Goal: Use online tool/utility: Utilize a website feature to perform a specific function

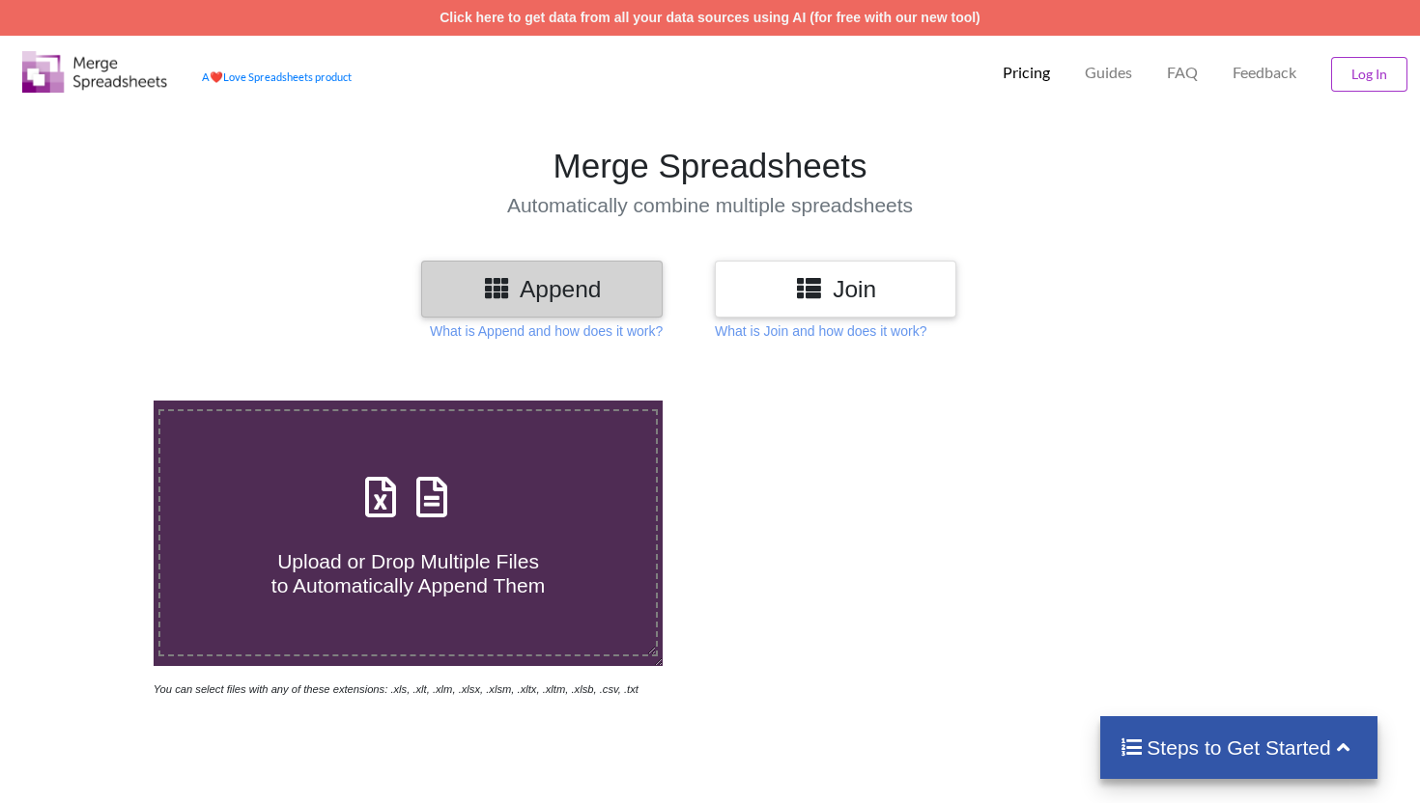
click at [829, 297] on h3 "Join" at bounding box center [835, 289] width 212 height 28
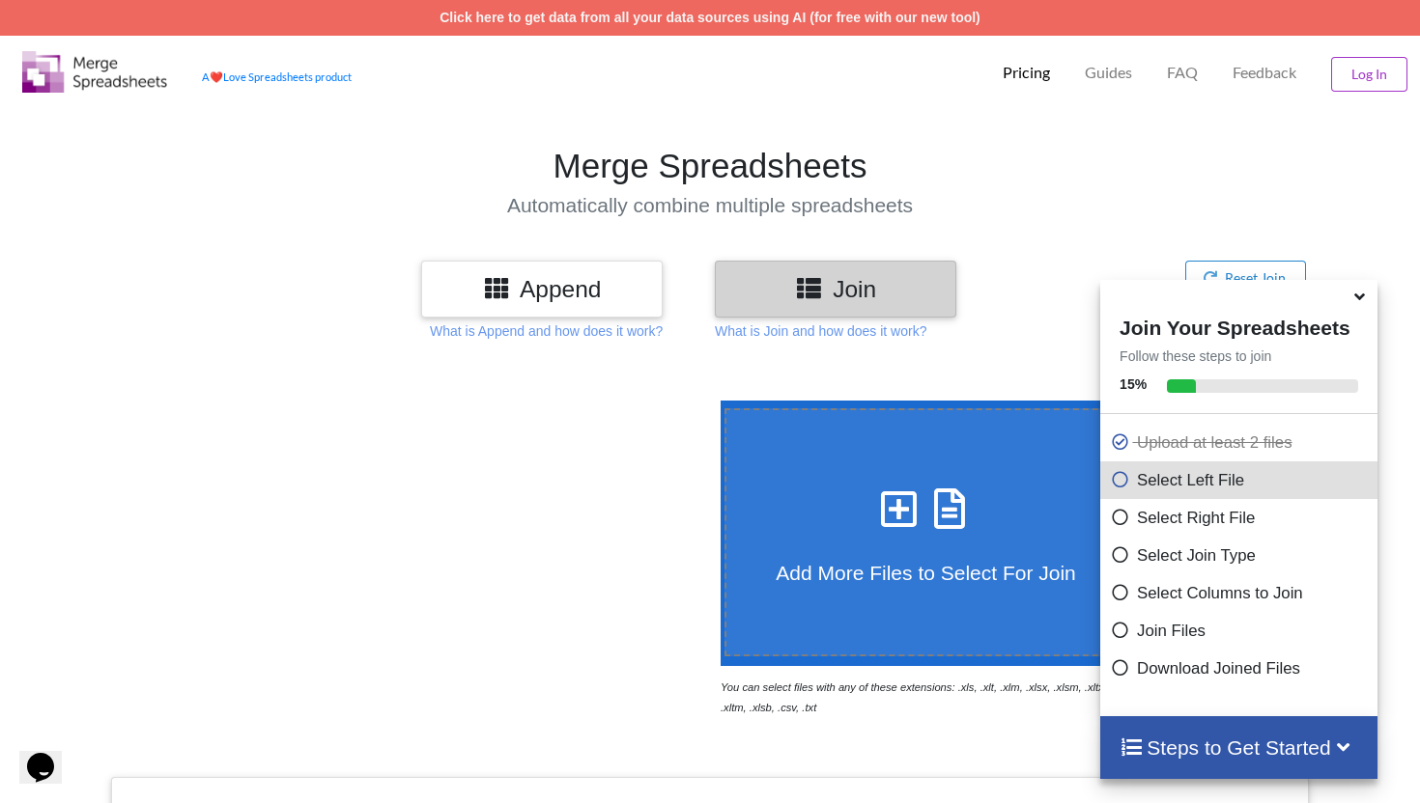
scroll to position [665, 0]
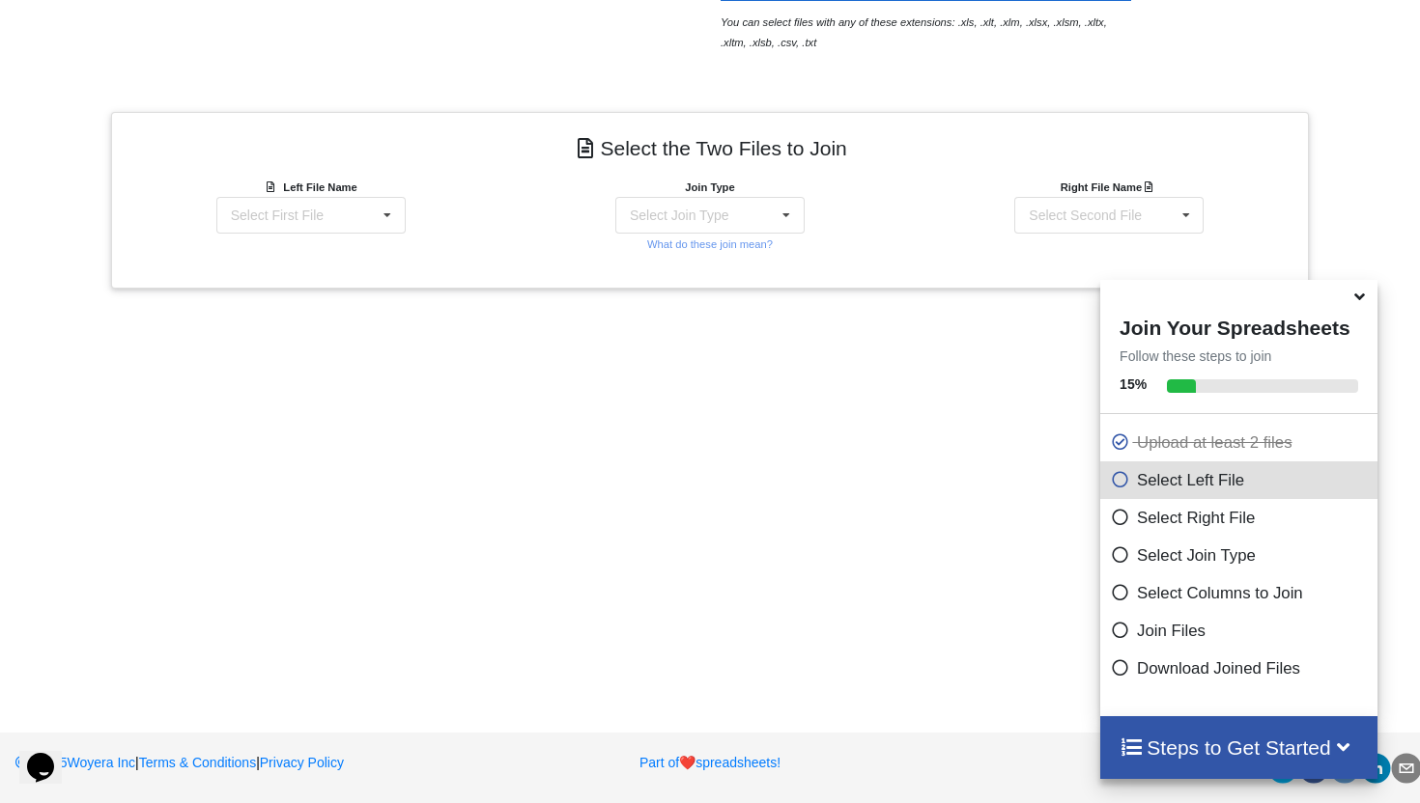
click at [1367, 302] on icon at bounding box center [1359, 293] width 20 height 17
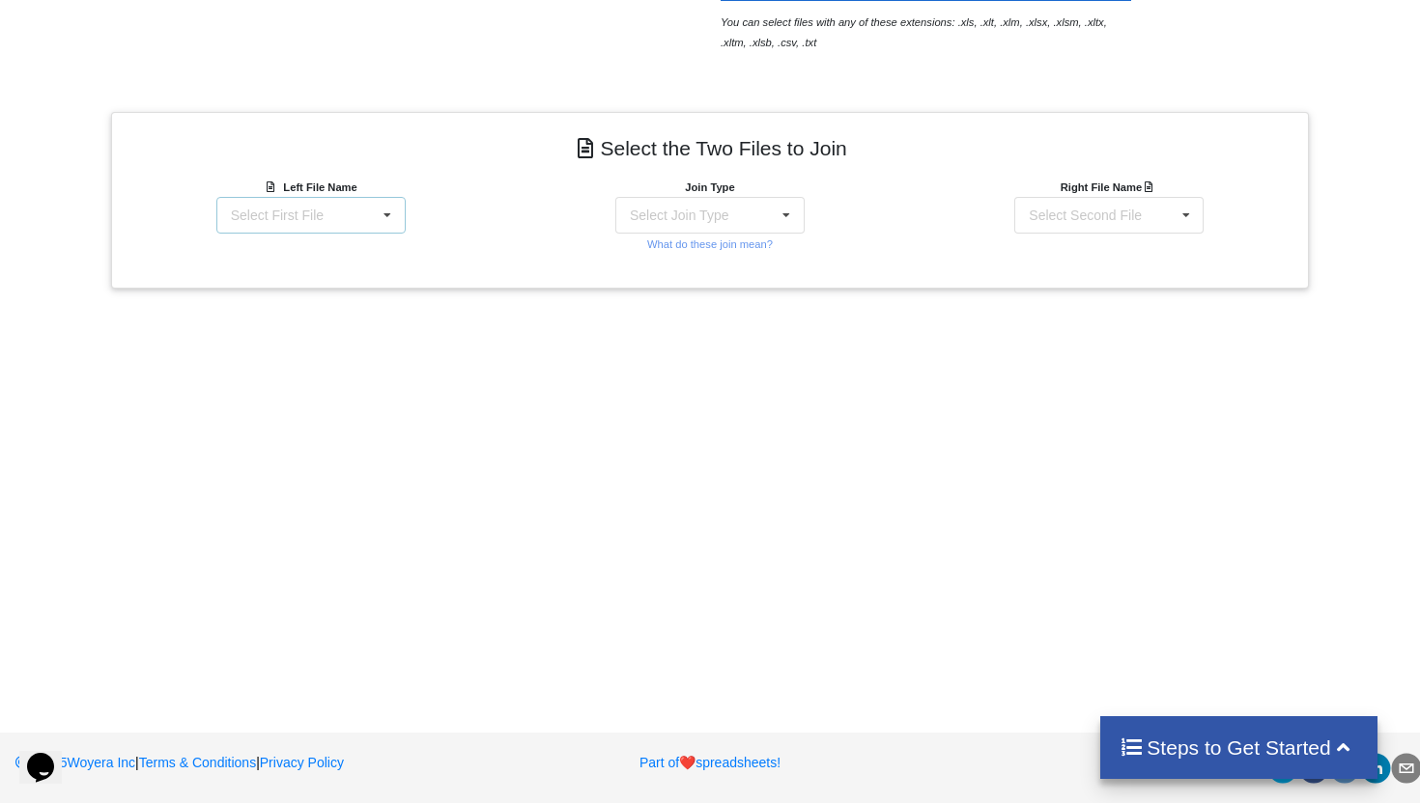
click at [296, 211] on div "Select First File" at bounding box center [277, 216] width 93 height 14
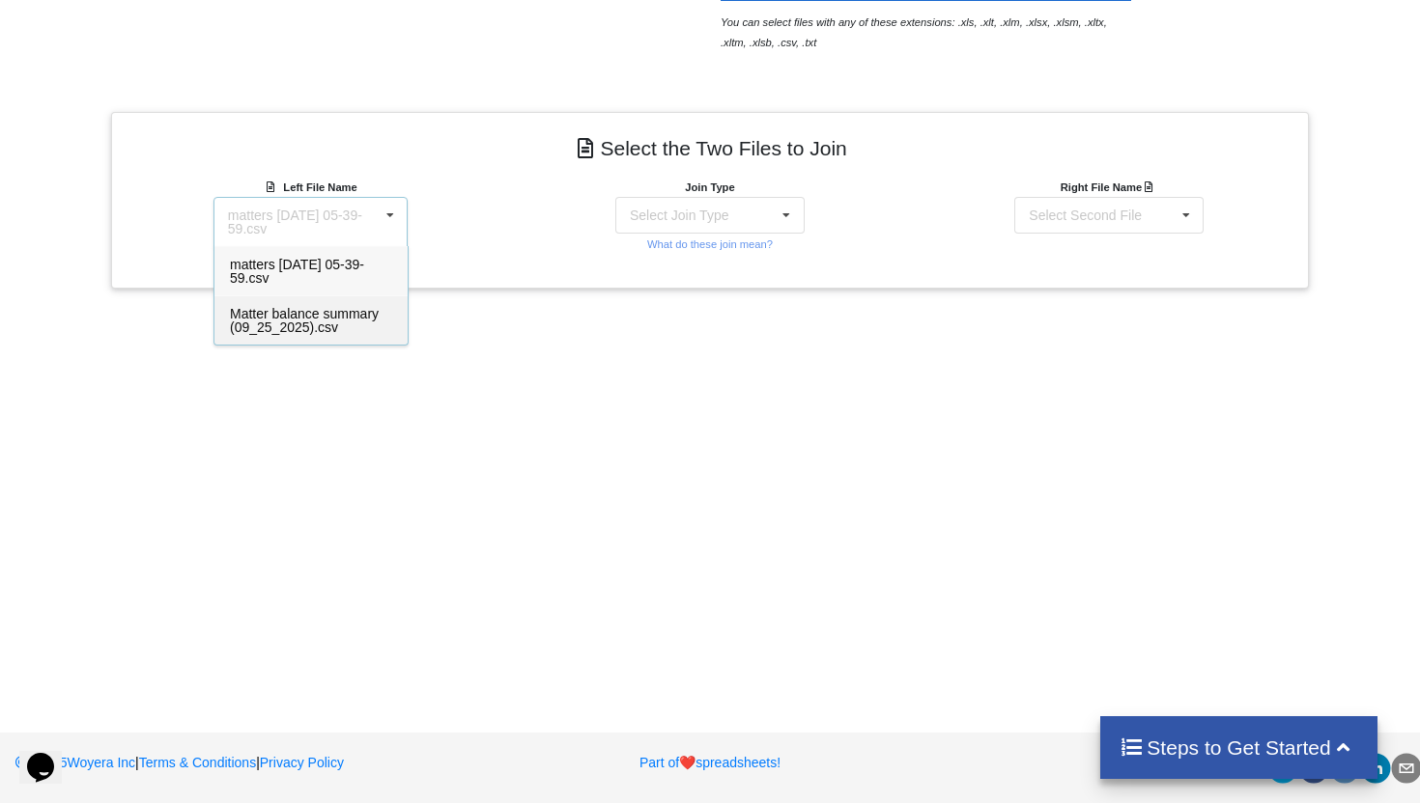
click at [277, 314] on span "Matter balance summary (09_25_2025).csv" at bounding box center [304, 320] width 149 height 29
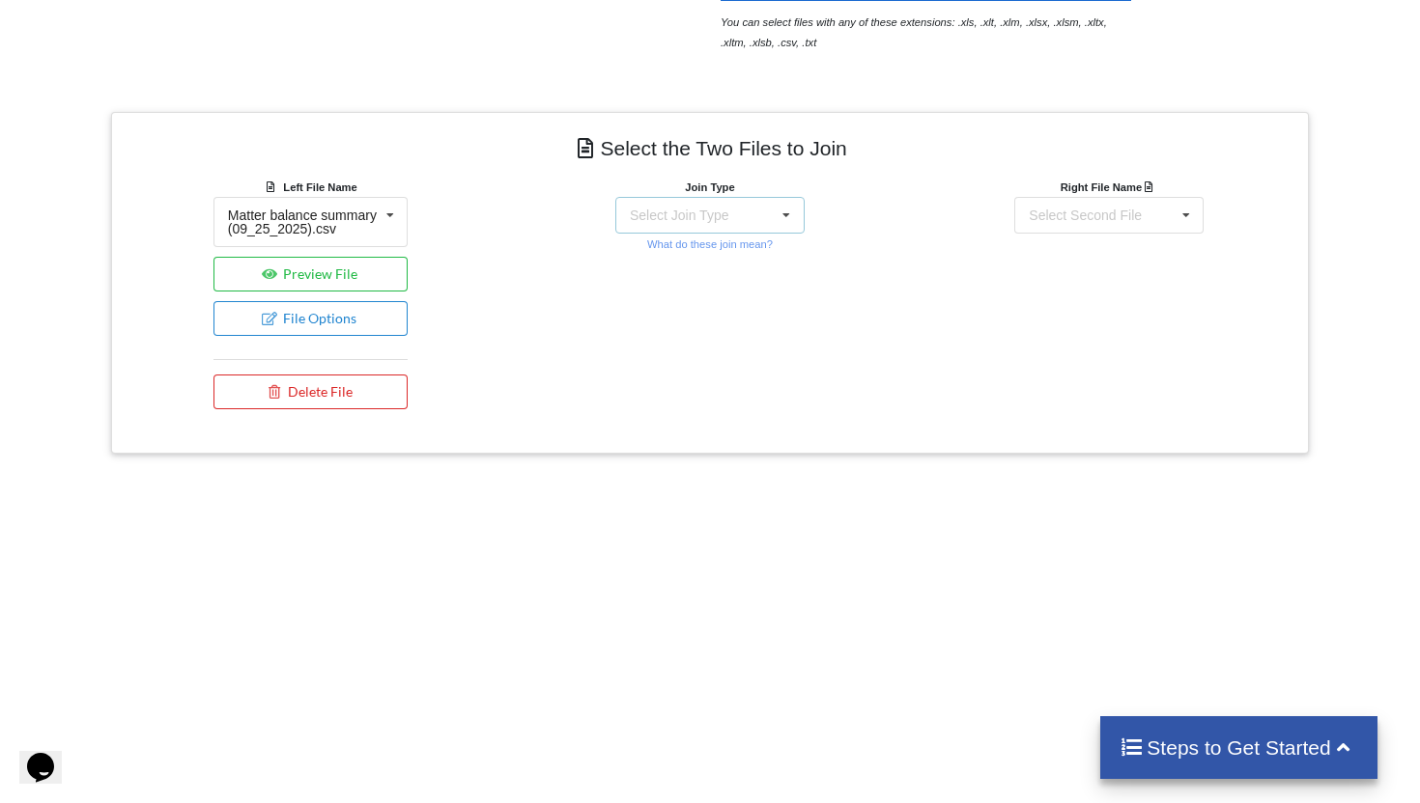
click at [663, 210] on div "Select Join Type" at bounding box center [679, 216] width 99 height 14
click at [659, 262] on div at bounding box center [647, 268] width 31 height 20
click at [1075, 216] on div "Select Second File" at bounding box center [1085, 216] width 113 height 14
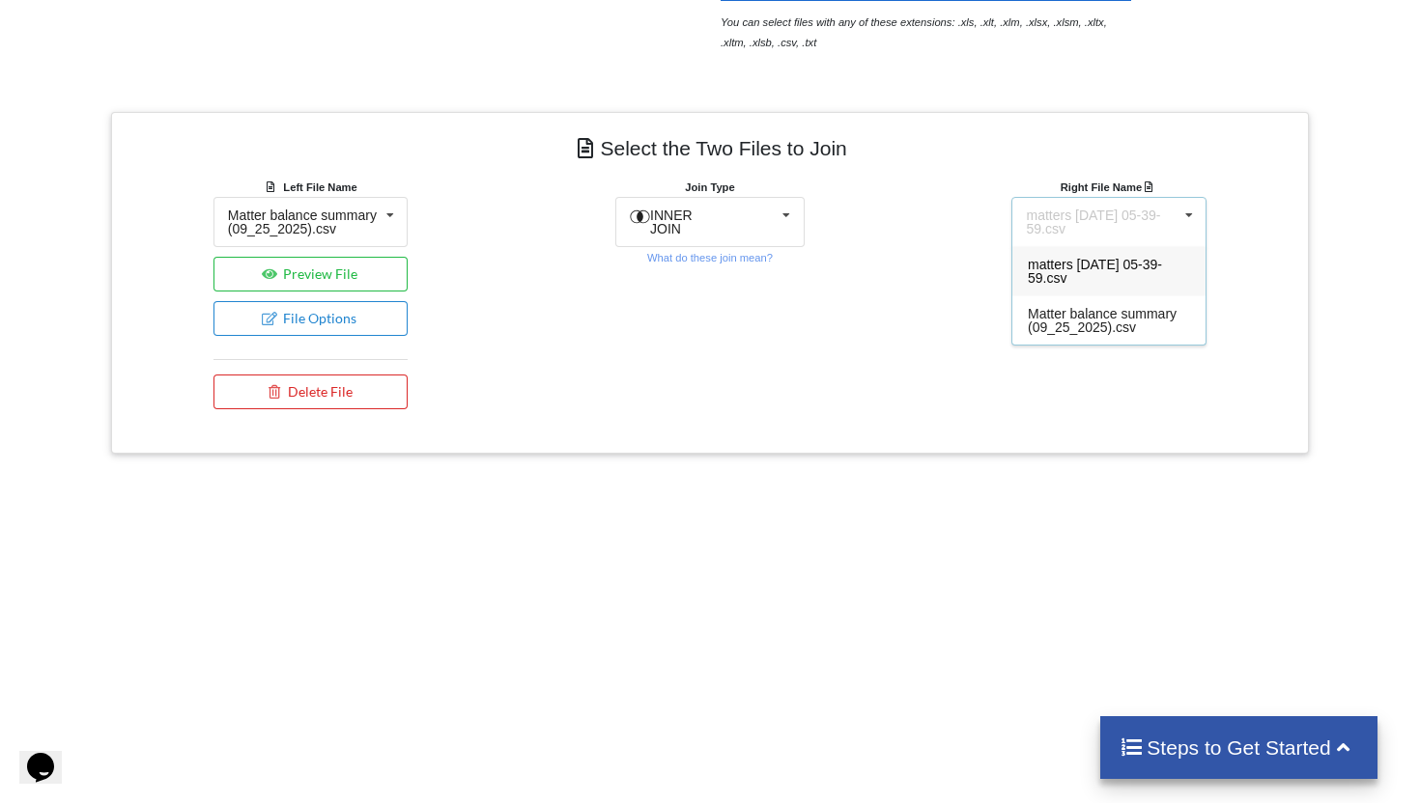
click at [1085, 268] on span "matters [DATE] 05-39-59.csv" at bounding box center [1095, 271] width 134 height 29
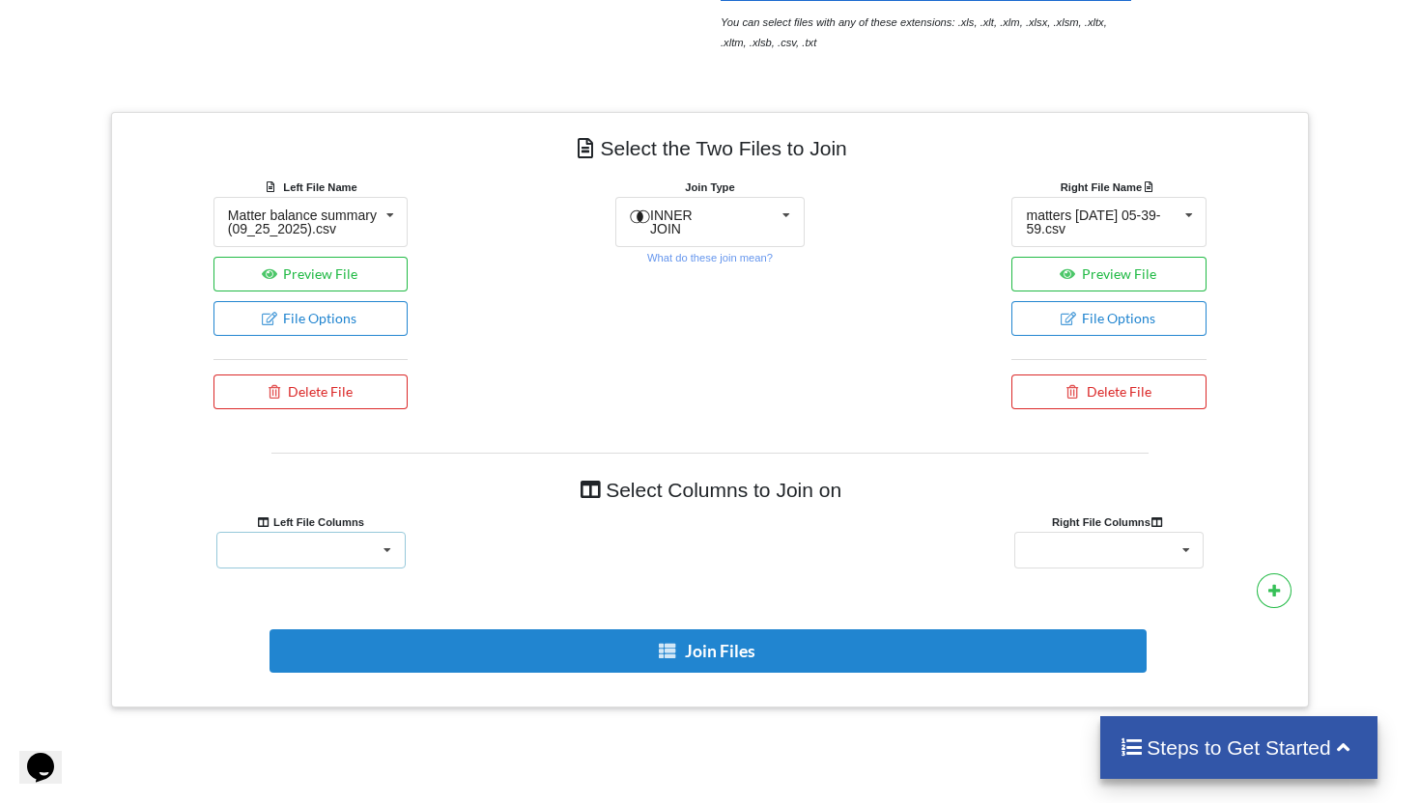
click at [366, 567] on div "Responsible Attorney Client Accounts Receivable Time In Progress Expense In Pro…" at bounding box center [310, 550] width 189 height 37
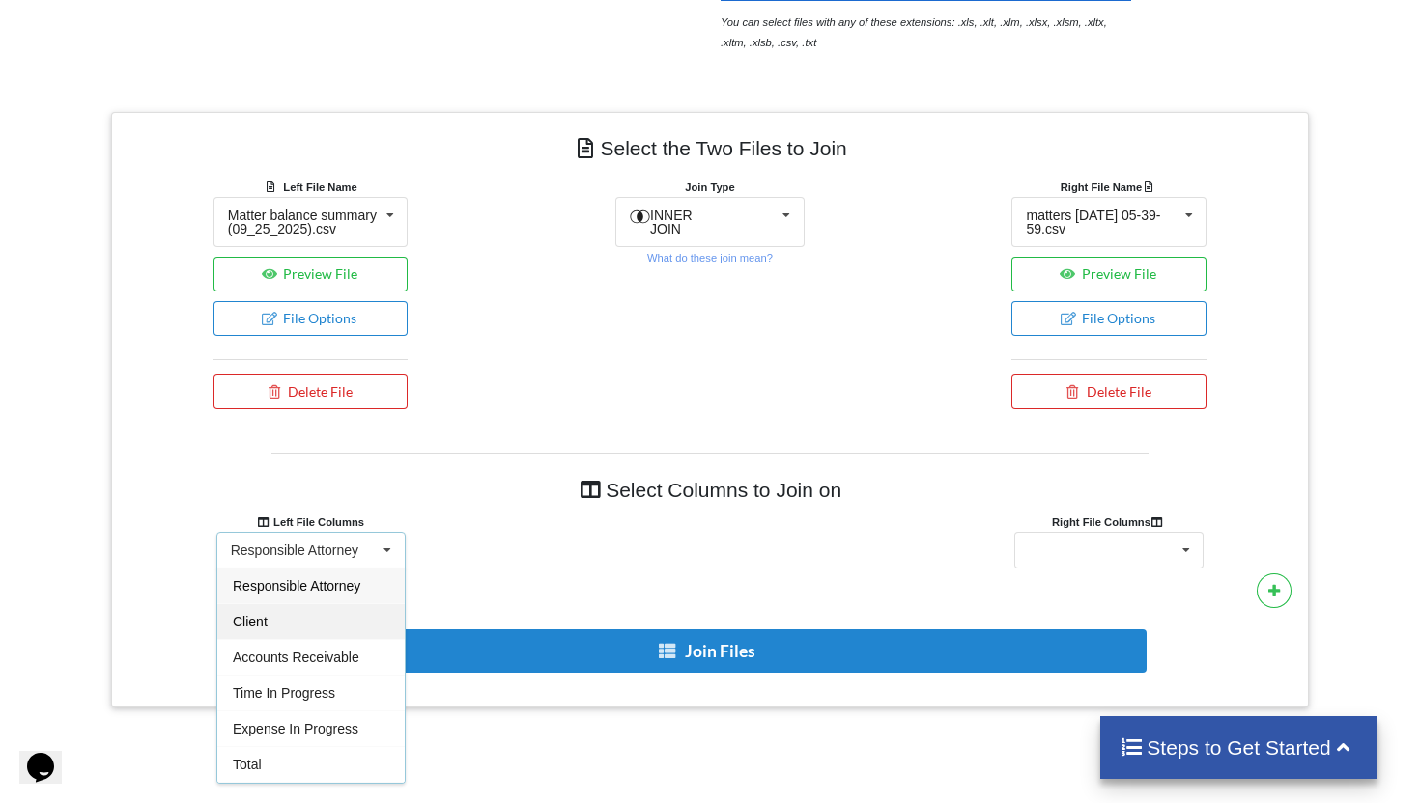
click at [289, 637] on div "Client" at bounding box center [310, 622] width 187 height 36
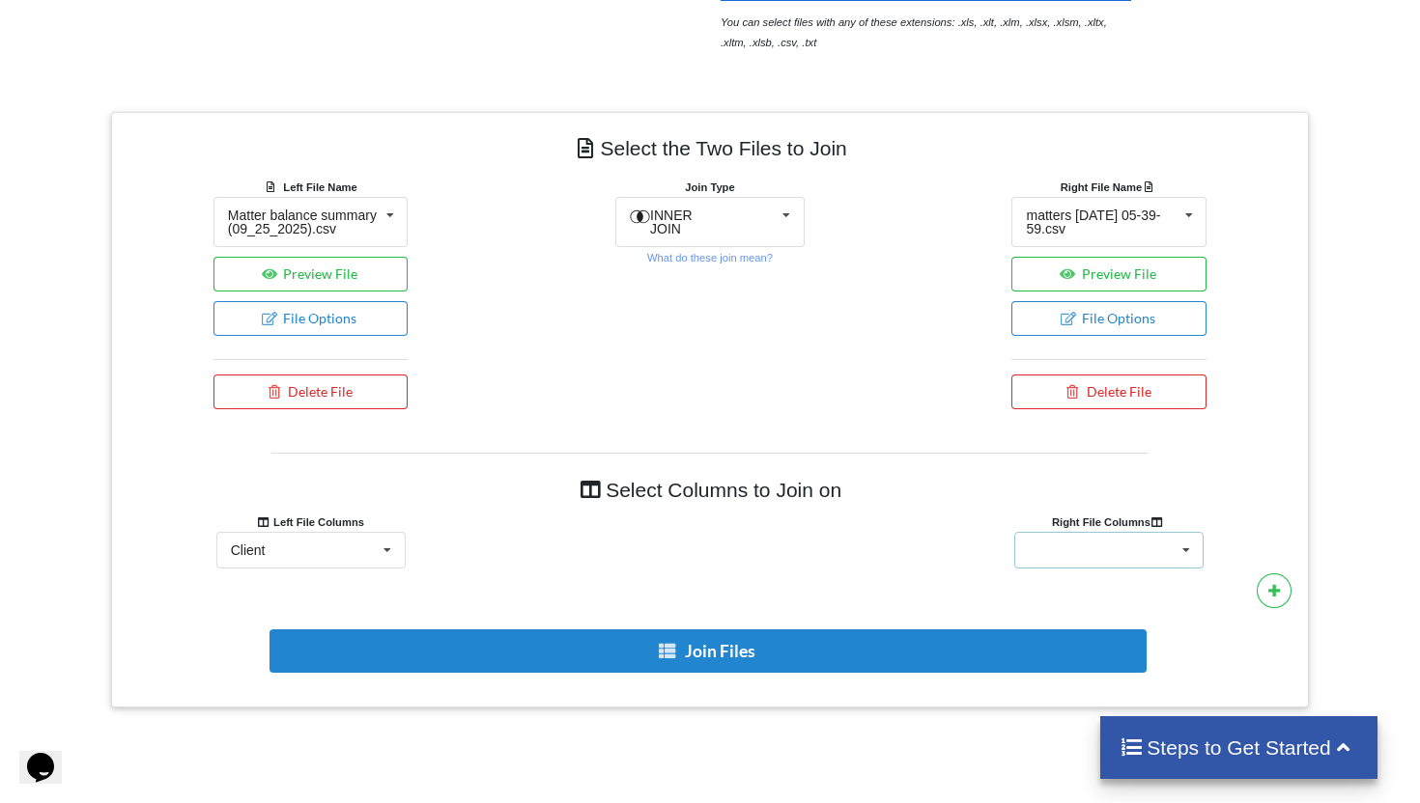
click at [1121, 559] on div "Client Name Minimum Threshold Hold/Lock Associate Attorney Assigned Paralegal" at bounding box center [1108, 550] width 189 height 37
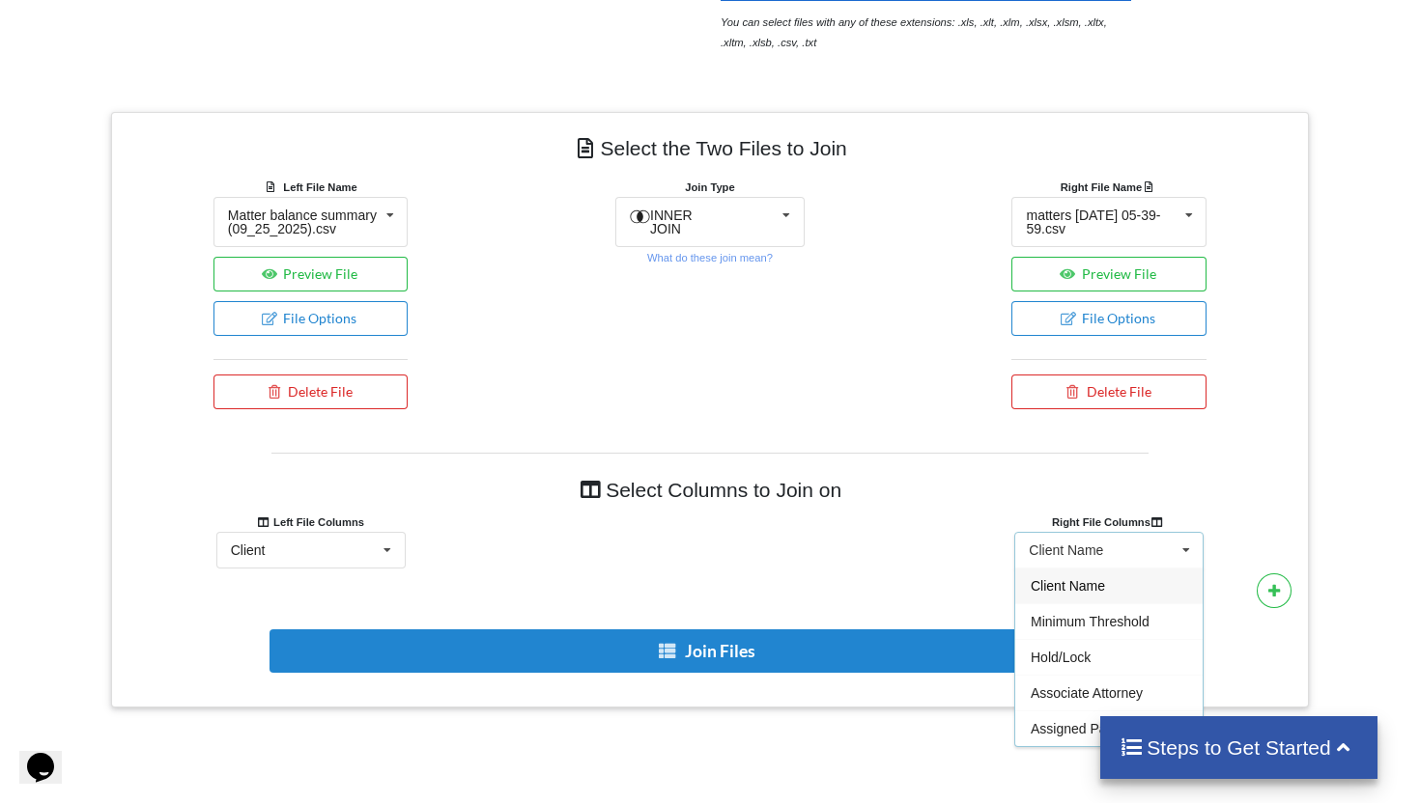
click at [1082, 594] on span "Client Name" at bounding box center [1067, 585] width 74 height 15
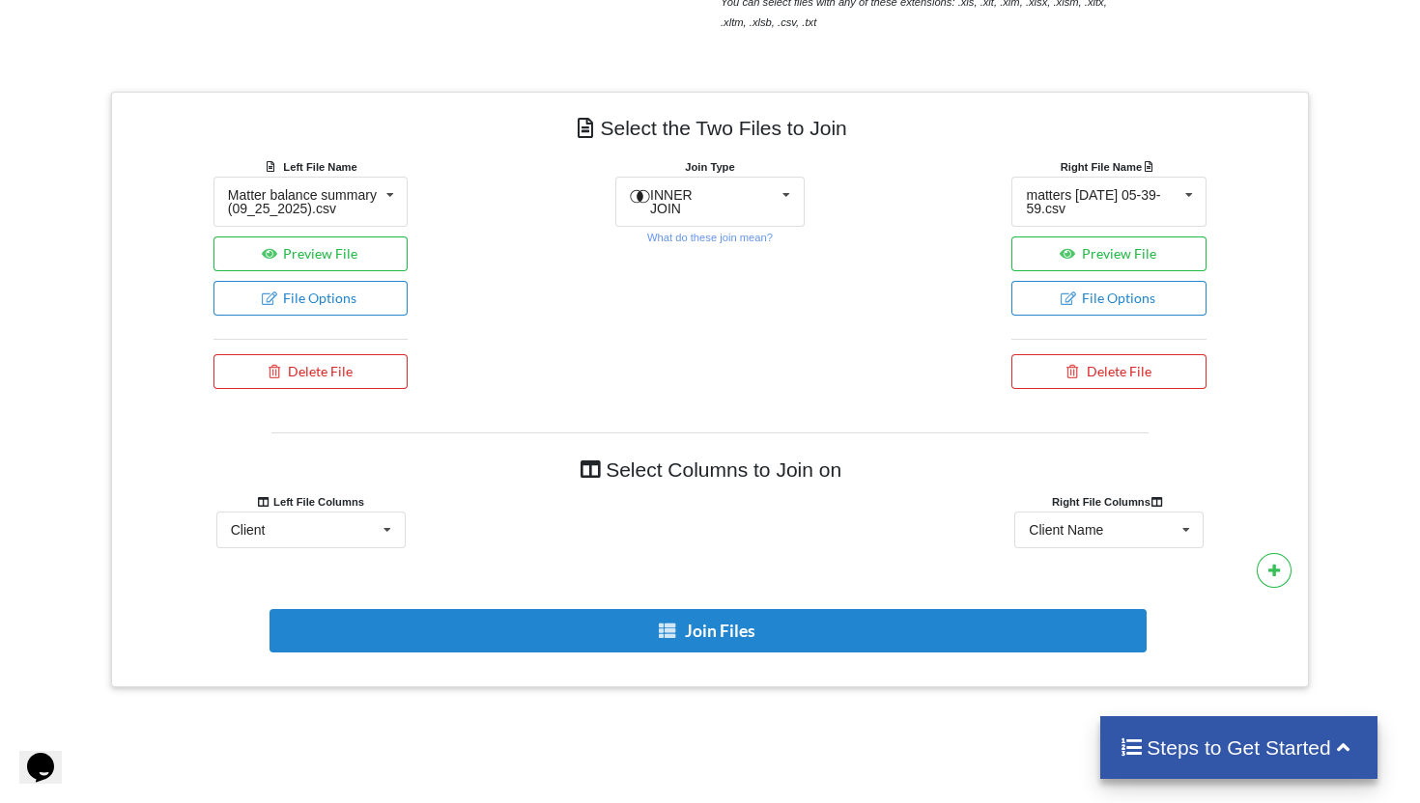
scroll to position [713, 0]
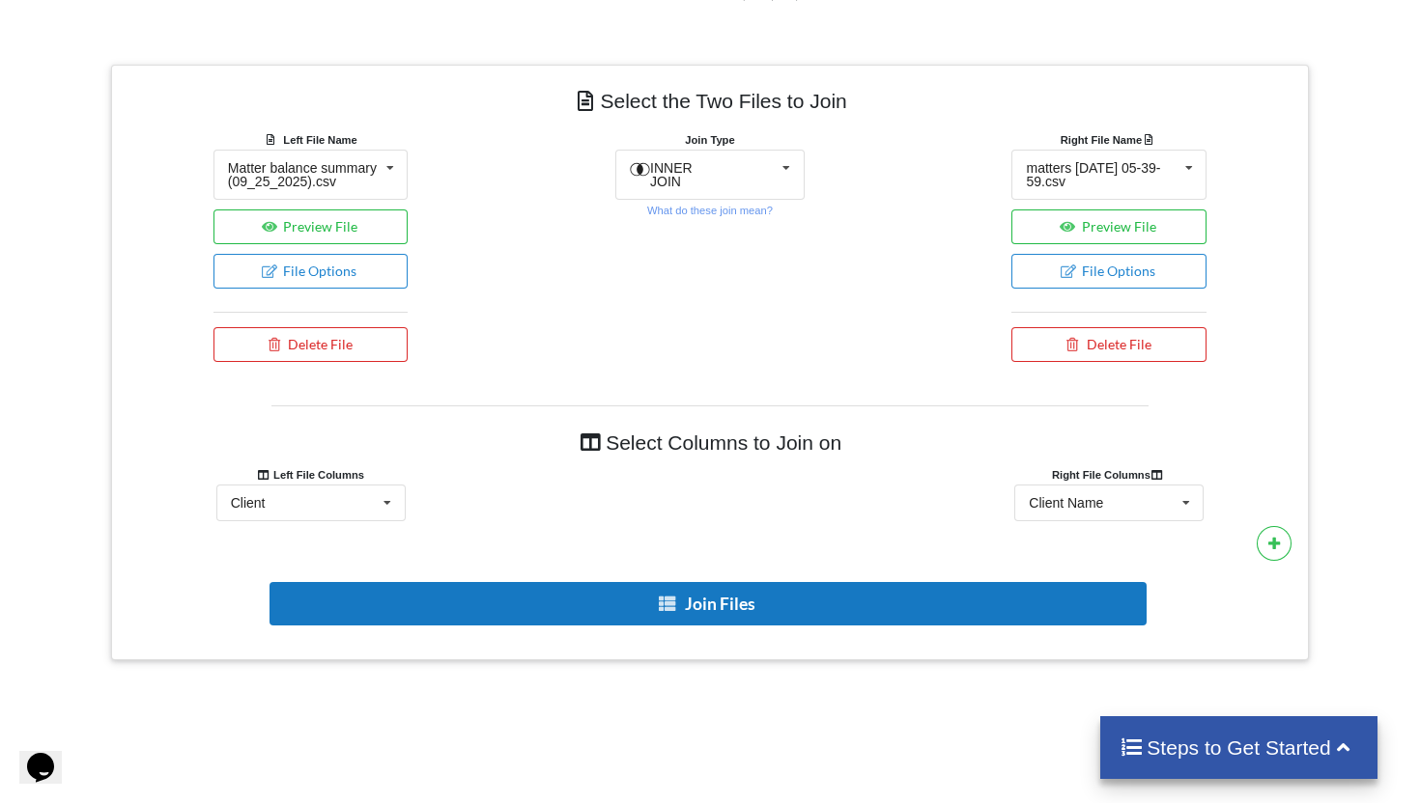
click at [688, 624] on button "Join Files" at bounding box center [707, 603] width 877 height 43
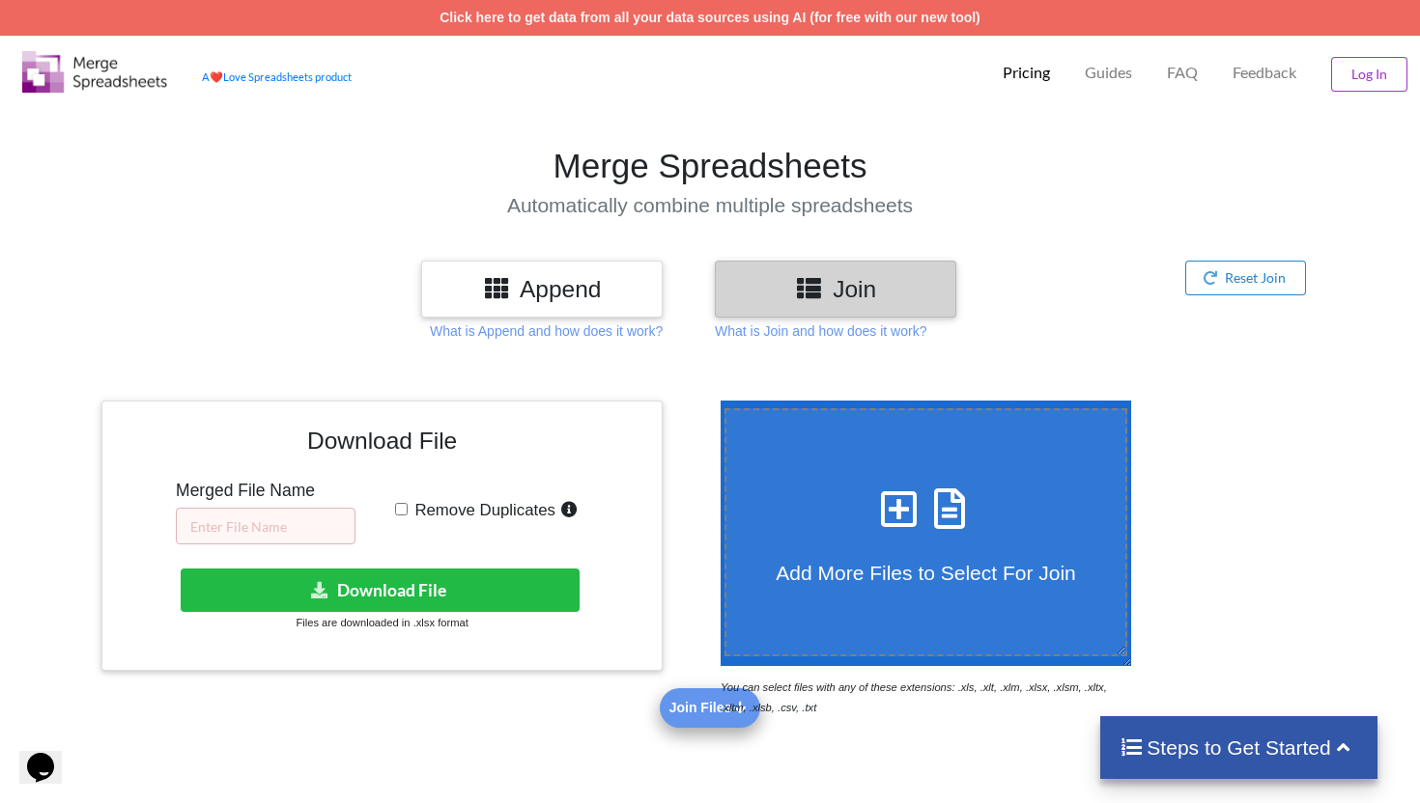
scroll to position [0, 0]
click at [266, 533] on input "text" at bounding box center [266, 526] width 180 height 37
type input "Bad cases 09.25"
click at [402, 512] on input "Remove Duplicates" at bounding box center [401, 509] width 13 height 13
checkbox input "true"
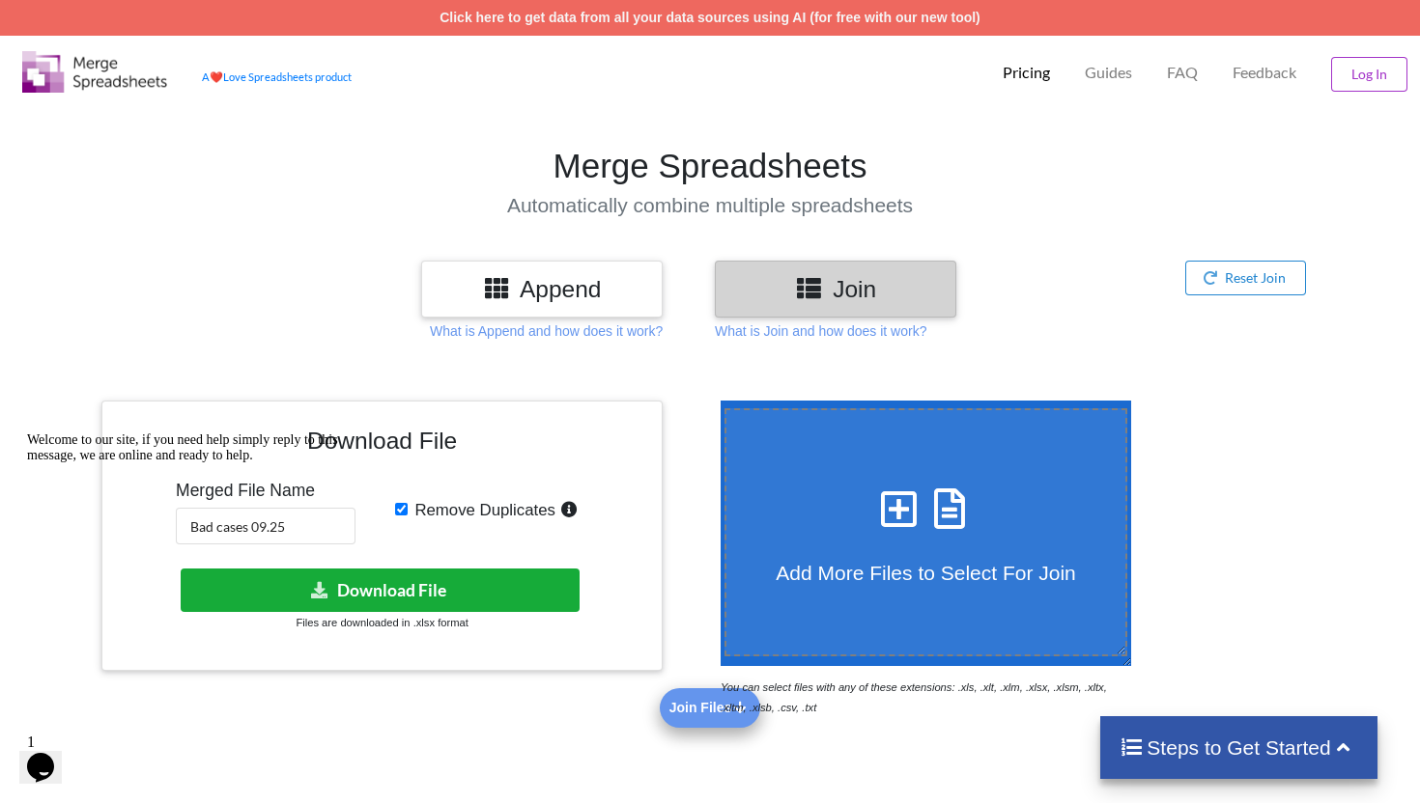
click at [447, 594] on button "Download File" at bounding box center [380, 590] width 399 height 43
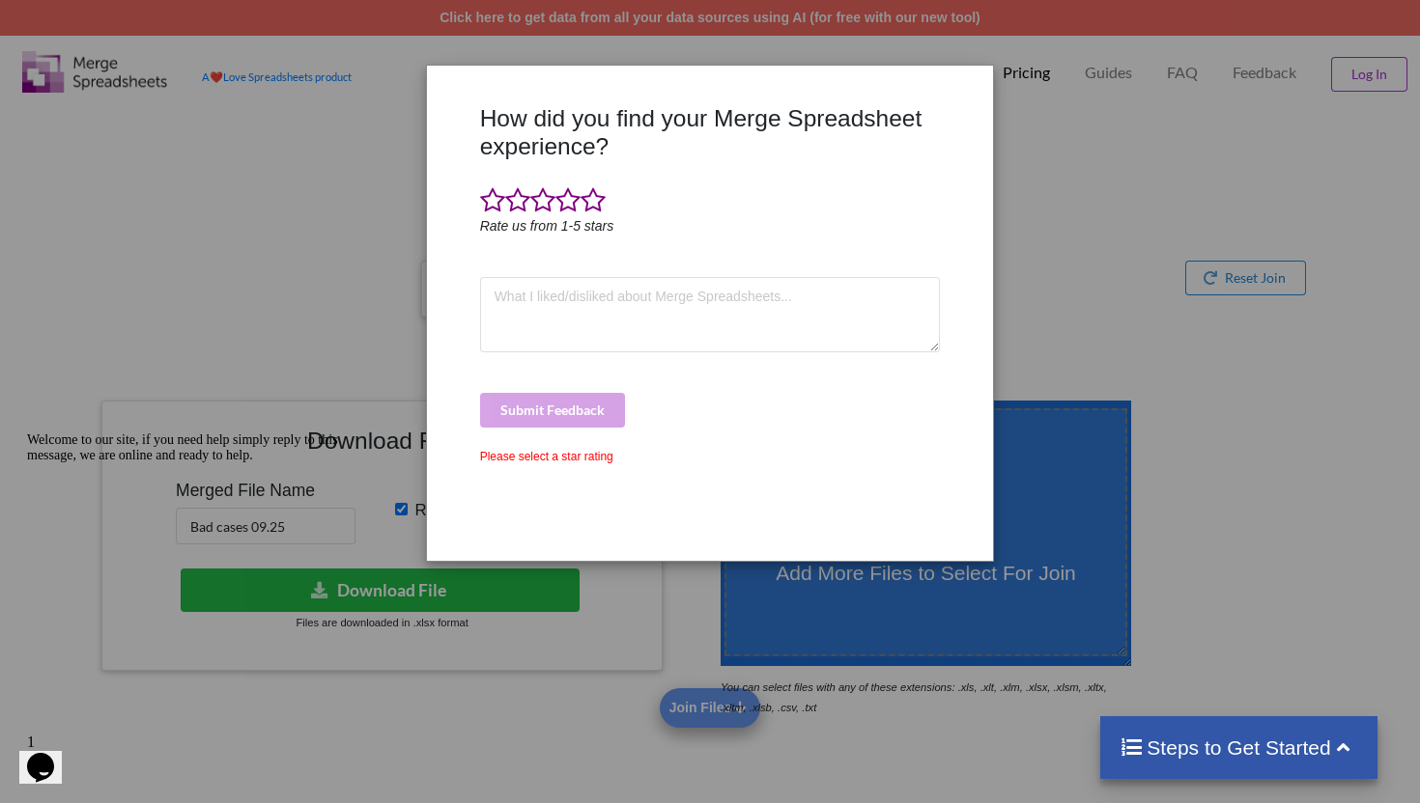
click at [1185, 239] on div "How did you find your Merge Spreadsheet experience? Rate us from 1-5 stars Subm…" at bounding box center [710, 401] width 1420 height 803
